Goal: Contribute content: Contribute content

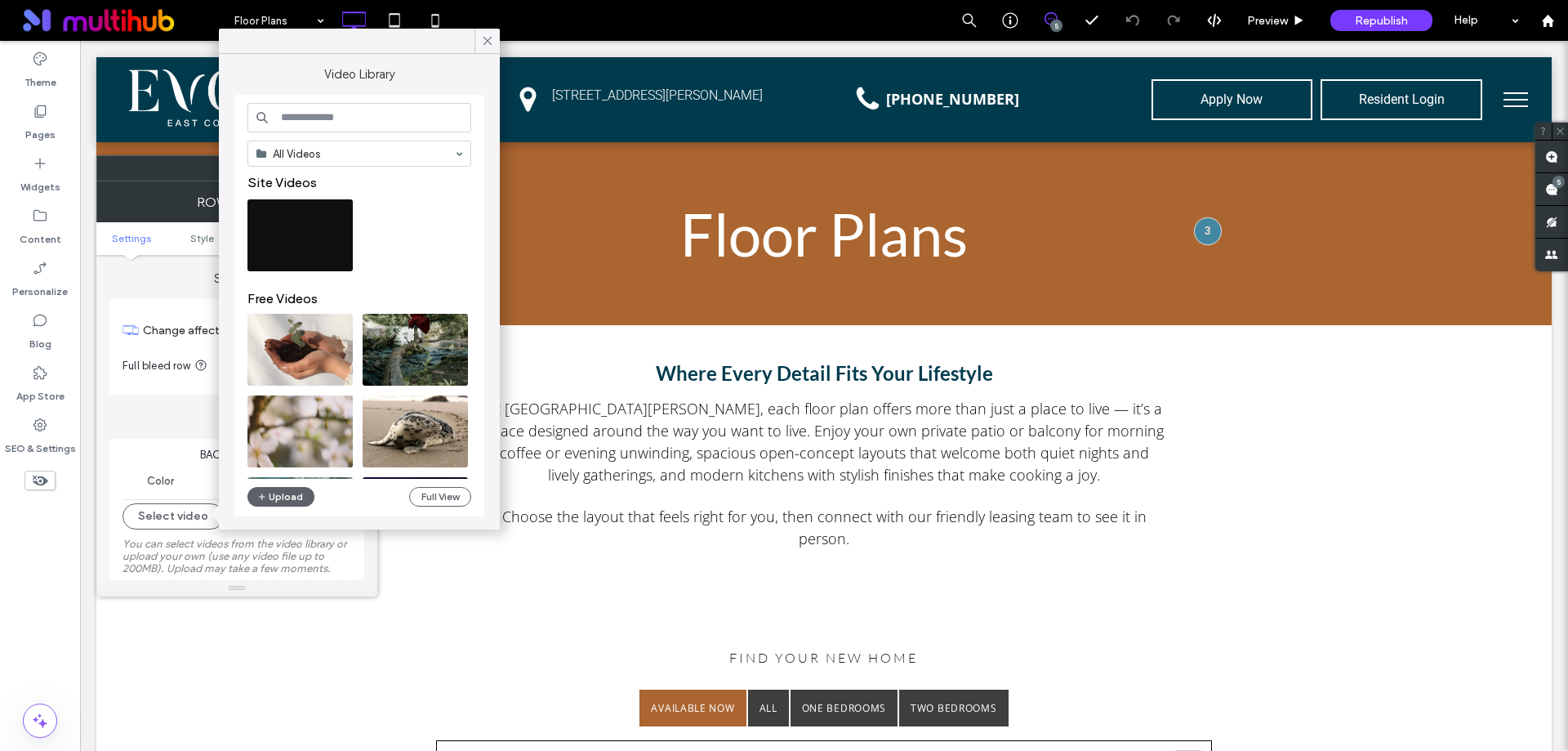
click at [483, 35] on icon at bounding box center [488, 40] width 15 height 15
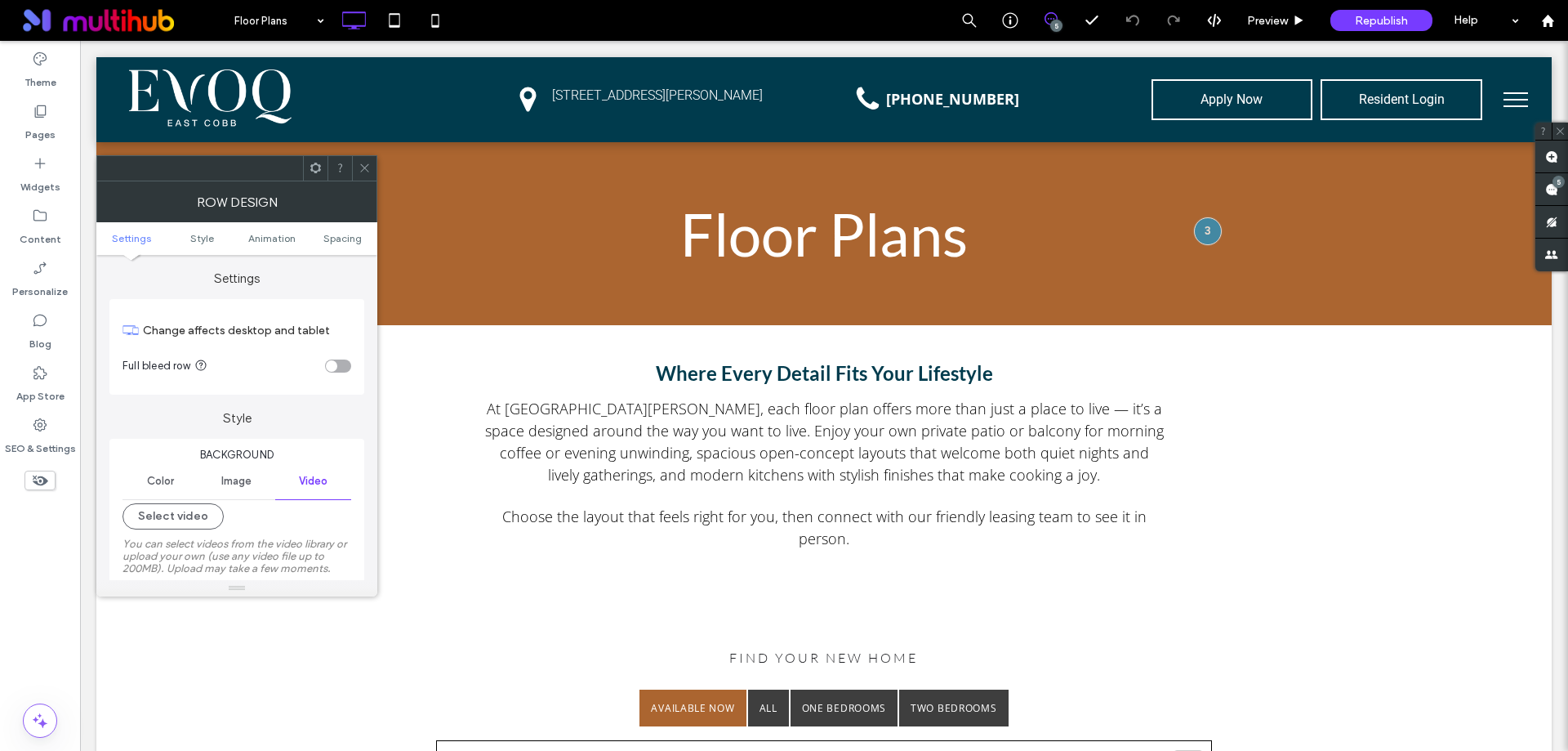
click at [366, 178] on span at bounding box center [365, 169] width 12 height 25
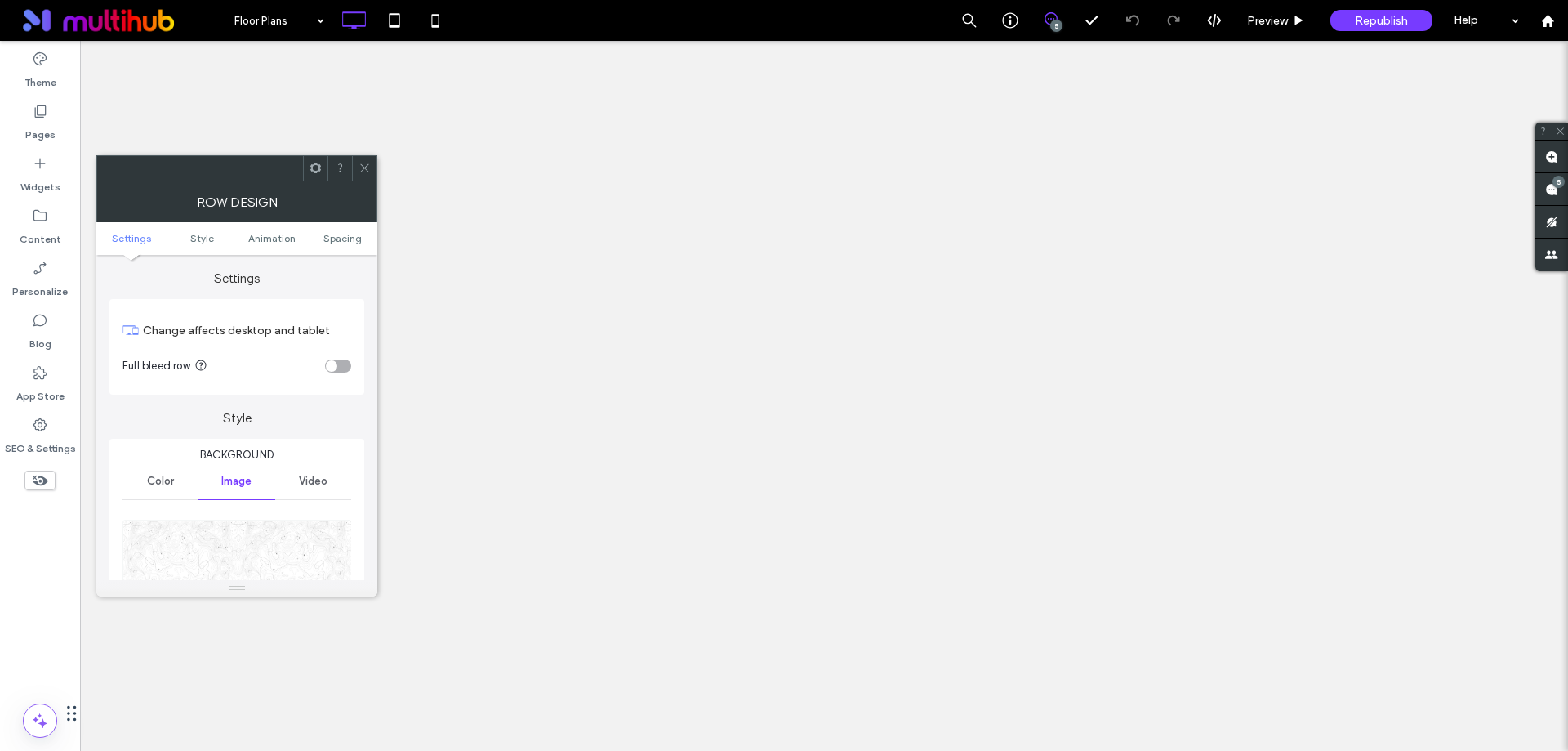
click at [320, 474] on span "Video" at bounding box center [313, 480] width 29 height 13
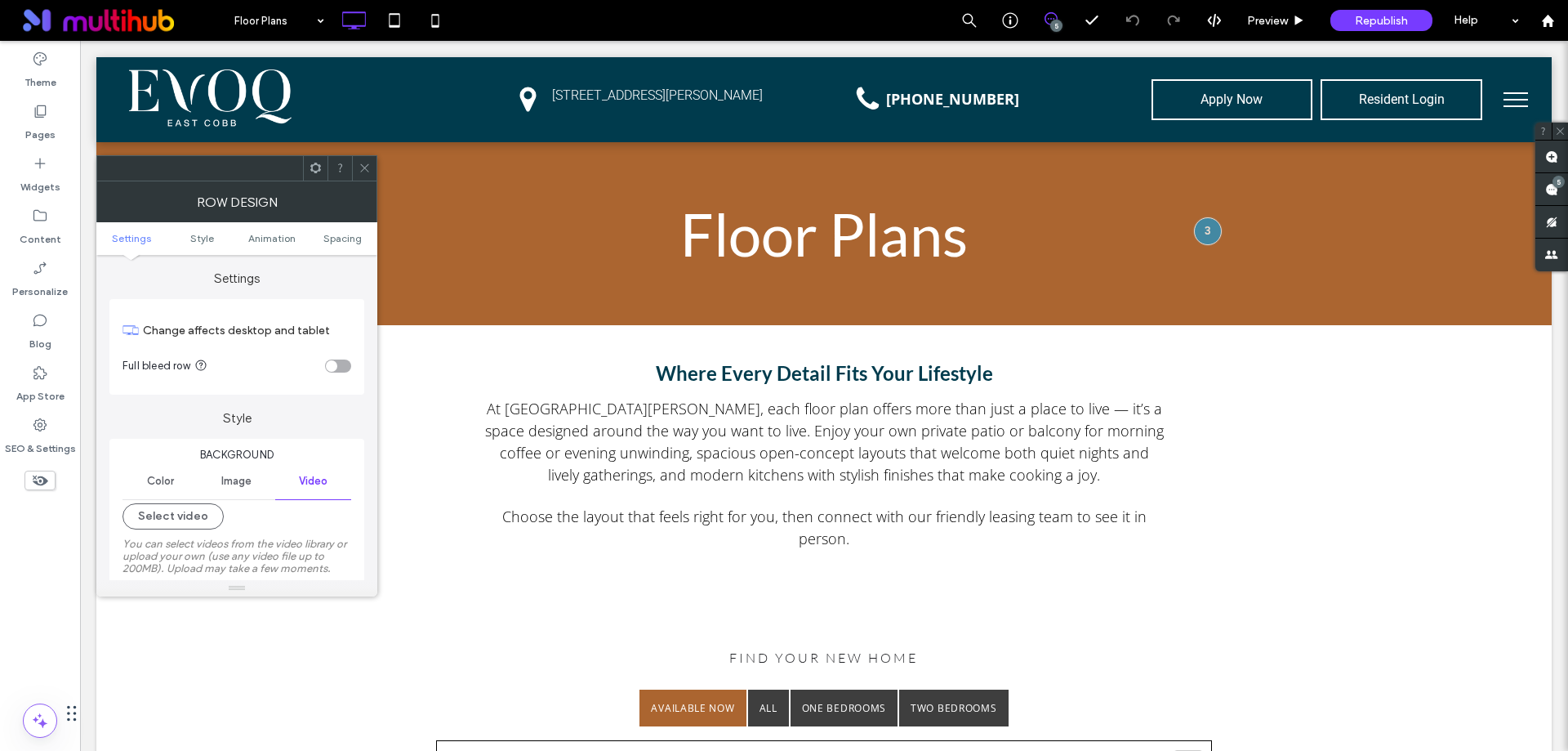
scroll to position [82, 0]
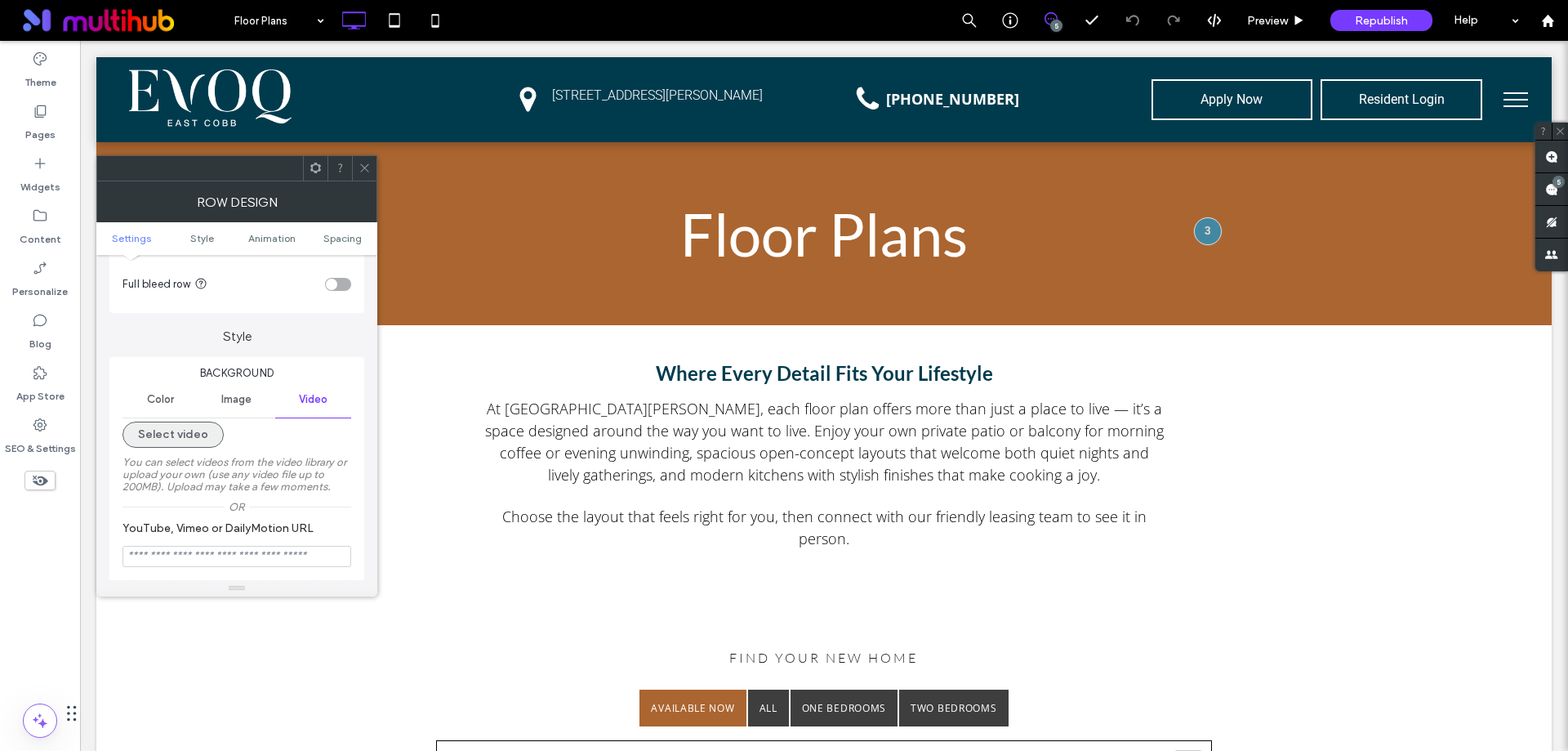
click at [161, 432] on button "Select video" at bounding box center [172, 435] width 101 height 26
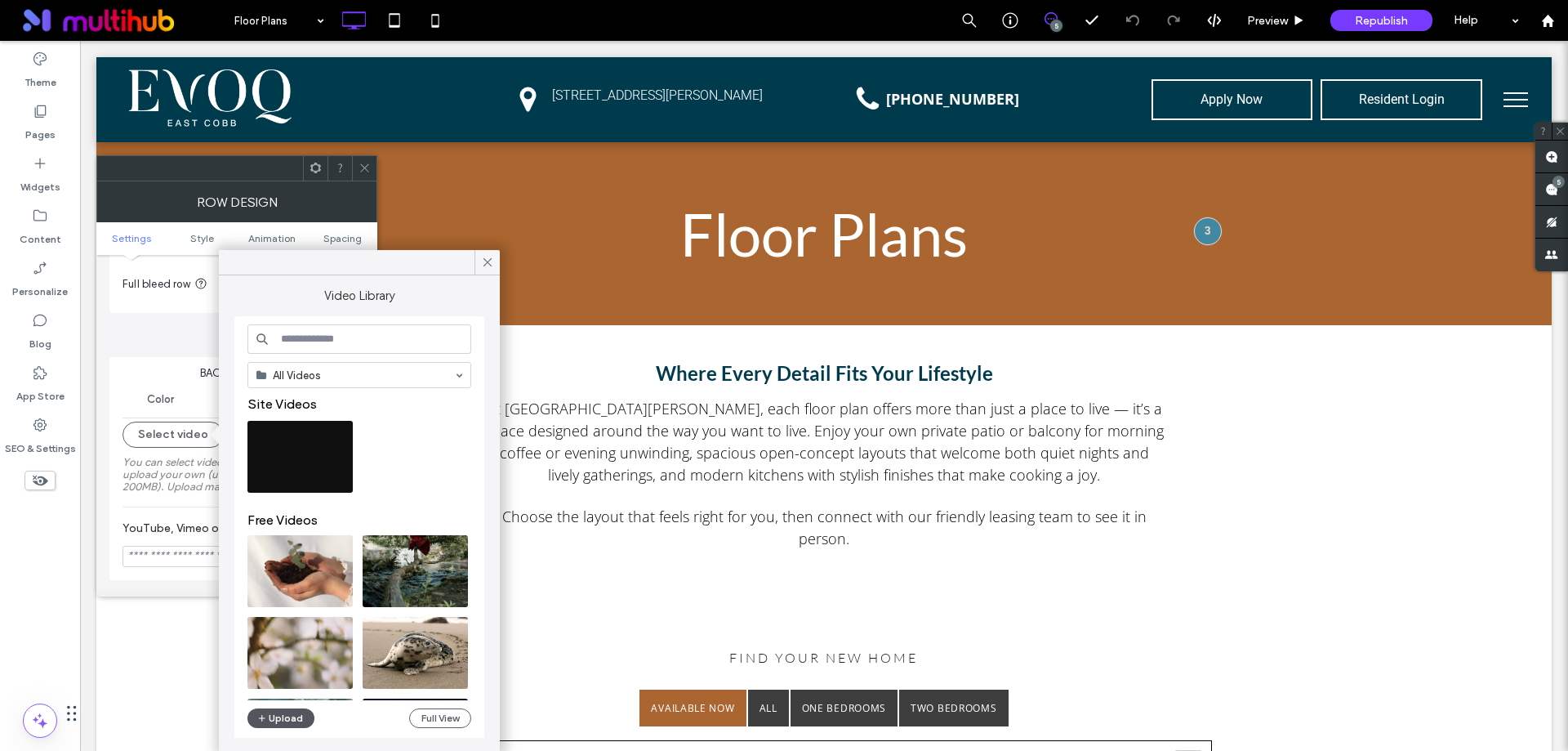
click at [281, 716] on button "Upload" at bounding box center [281, 718] width 67 height 19
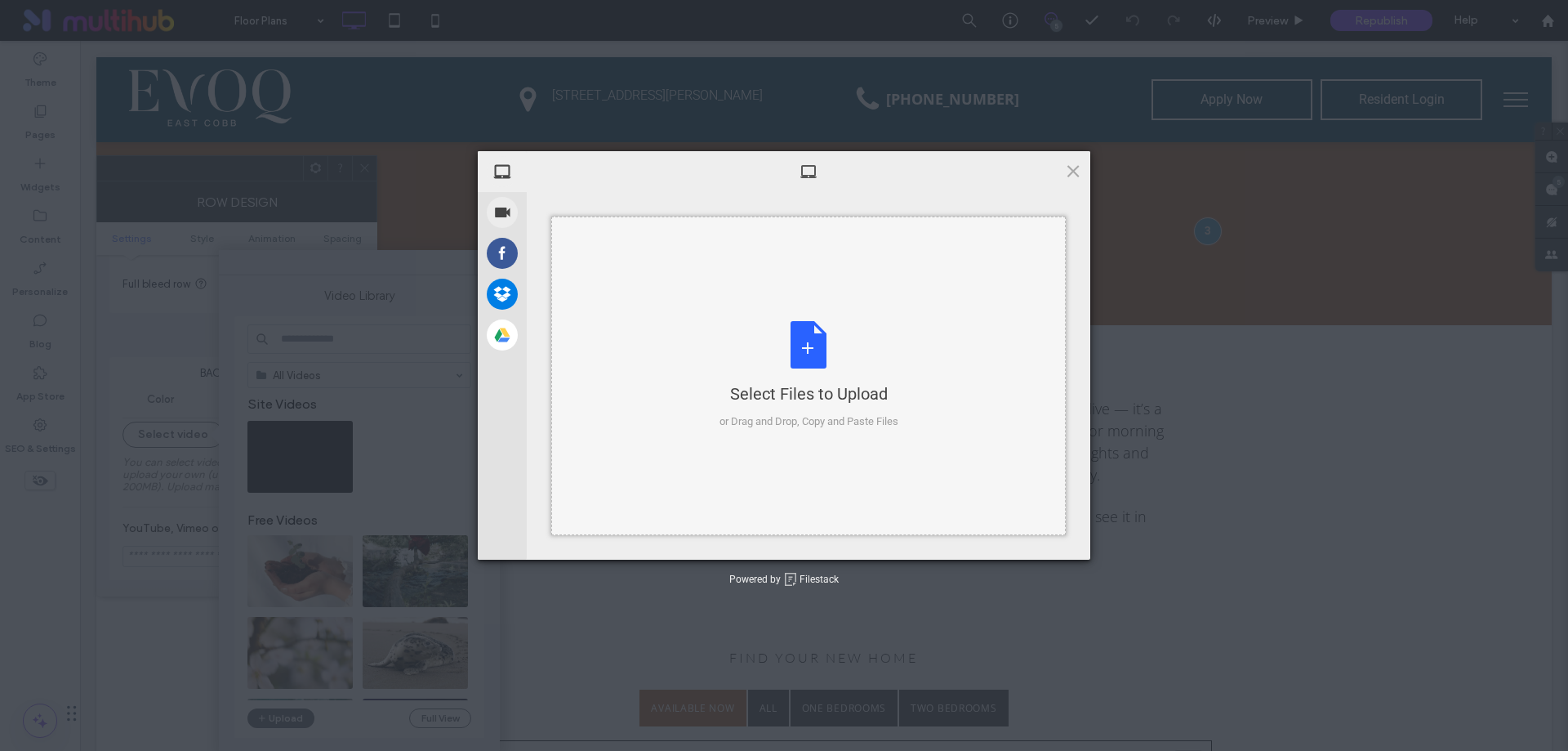
click at [903, 344] on div "Select Files to Upload or Drag and Drop, Copy and Paste Files" at bounding box center [809, 375] width 515 height 319
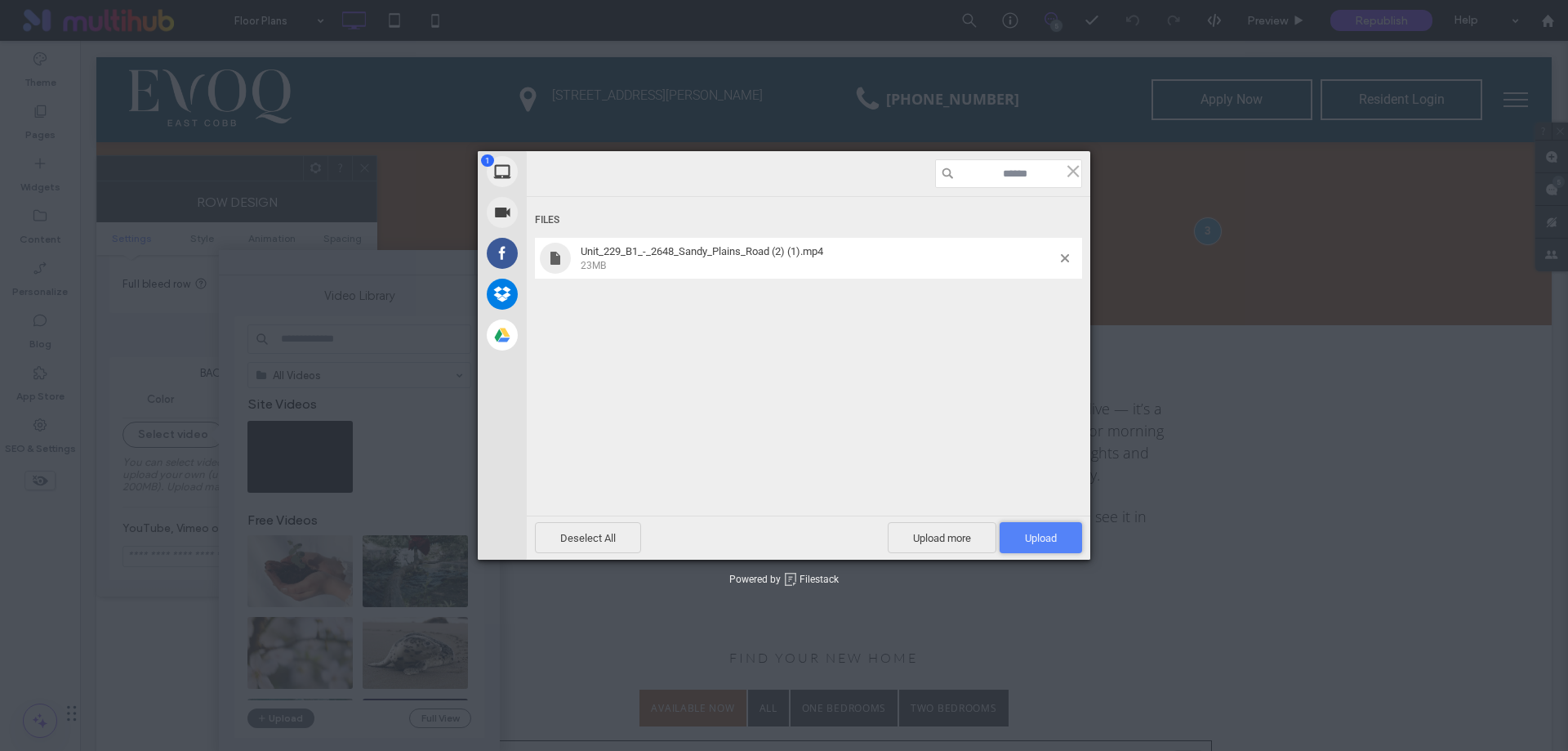
click at [1044, 536] on span "Upload 1" at bounding box center [1041, 538] width 32 height 12
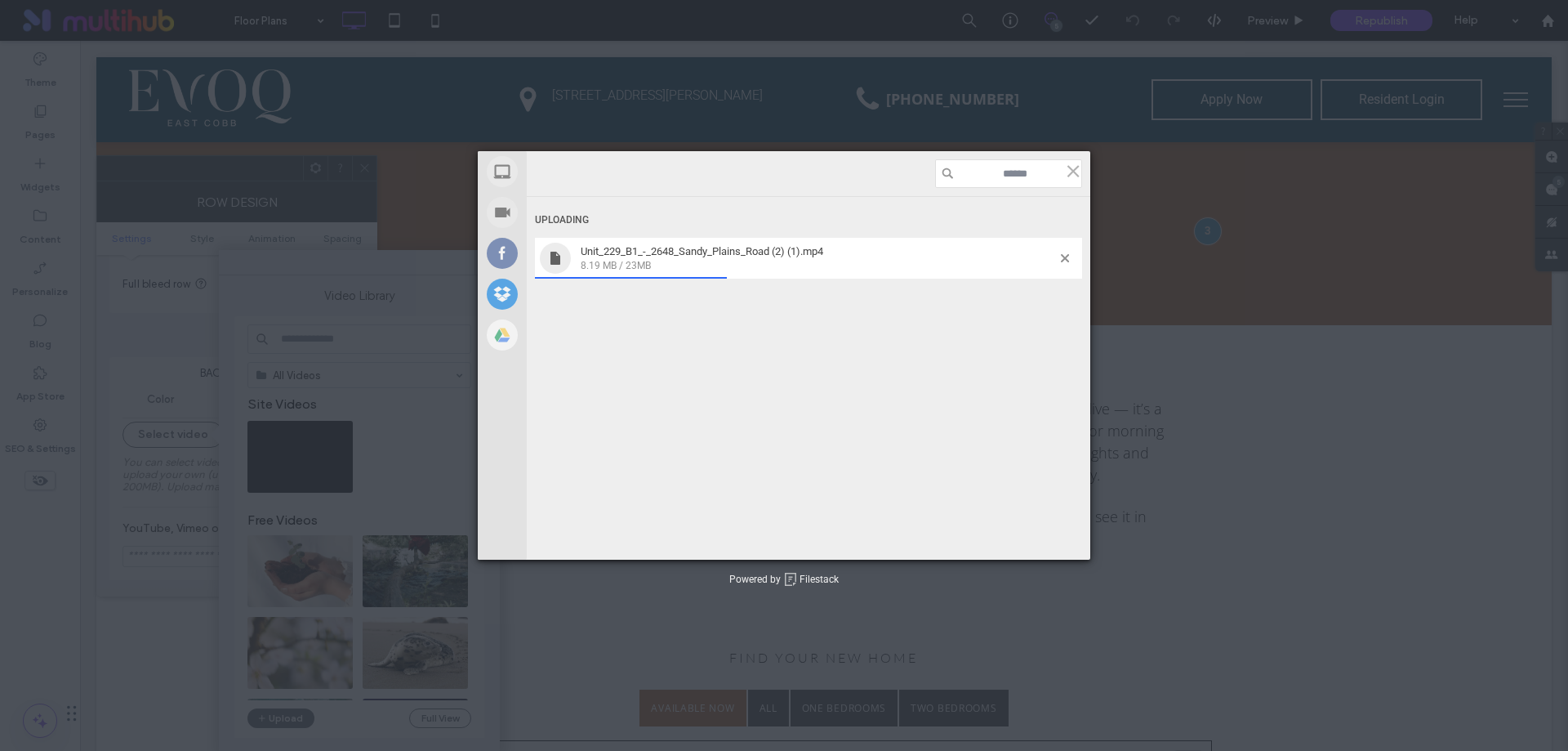
click at [845, 332] on div "Uploading Unit_229_B1_-_2648_Sandy_Plains_Road (2) (1).mp4 8.19 MB / 23MB" at bounding box center [809, 360] width 564 height 327
click at [1066, 256] on span at bounding box center [1065, 257] width 8 height 8
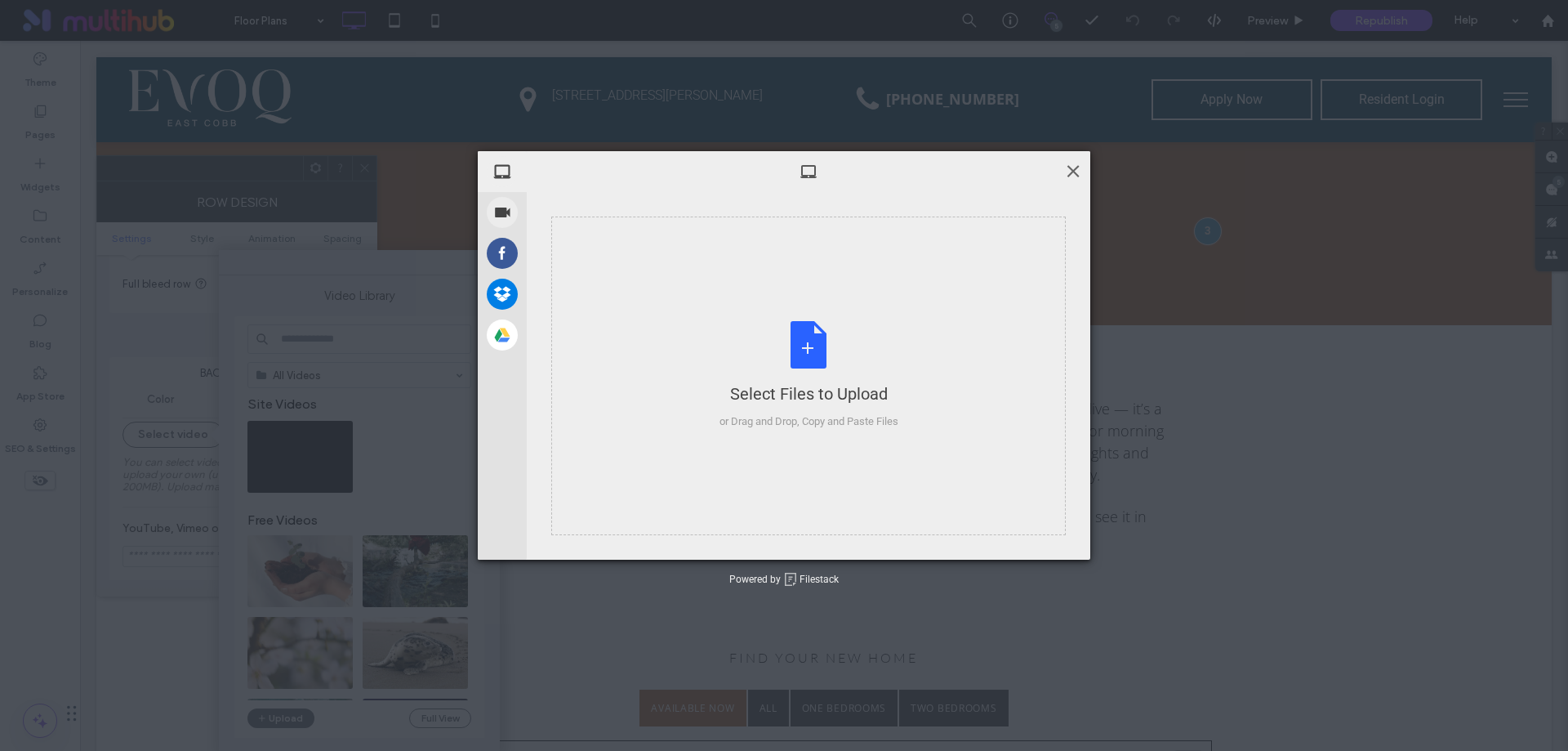
click at [1078, 168] on span at bounding box center [1073, 170] width 18 height 18
